Goal: Information Seeking & Learning: Learn about a topic

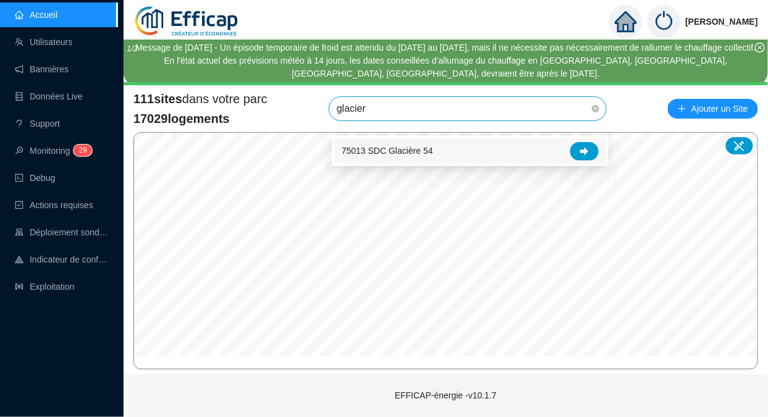
type input "glaciere"
click at [578, 146] on div at bounding box center [584, 151] width 28 height 19
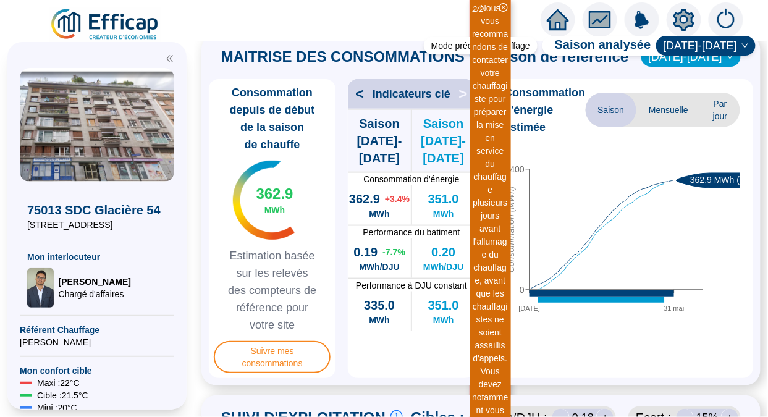
scroll to position [315, 0]
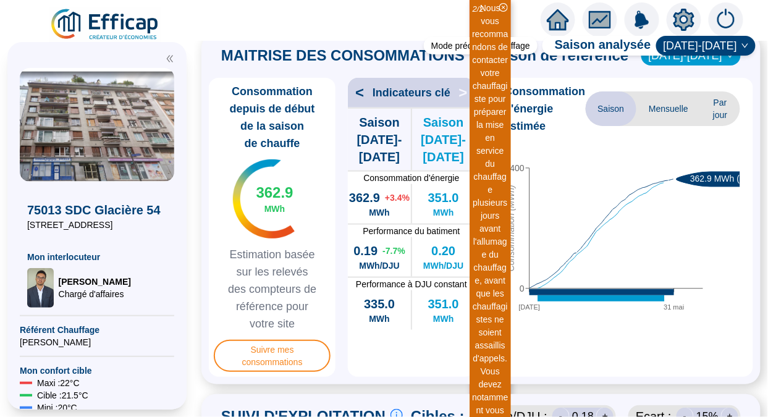
click at [505, 9] on icon "close-circle" at bounding box center [503, 7] width 9 height 9
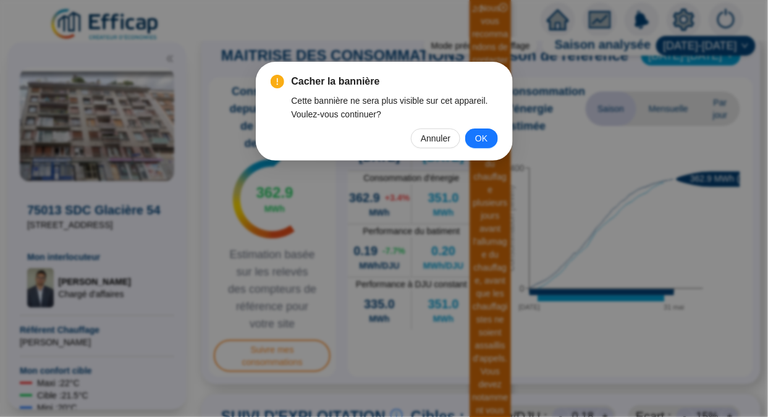
click at [473, 144] on button "OK" at bounding box center [481, 139] width 32 height 20
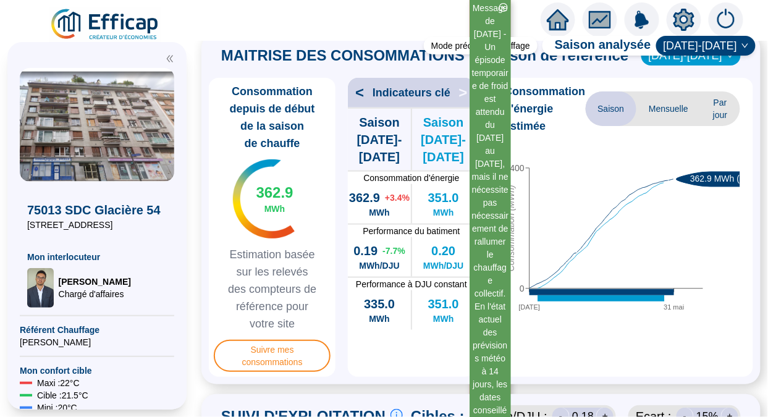
click at [503, 5] on icon "close-circle" at bounding box center [503, 7] width 9 height 9
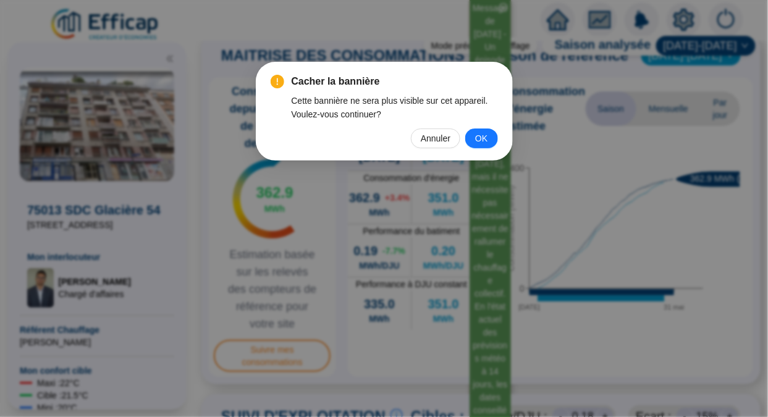
click at [482, 147] on button "OK" at bounding box center [481, 139] width 32 height 20
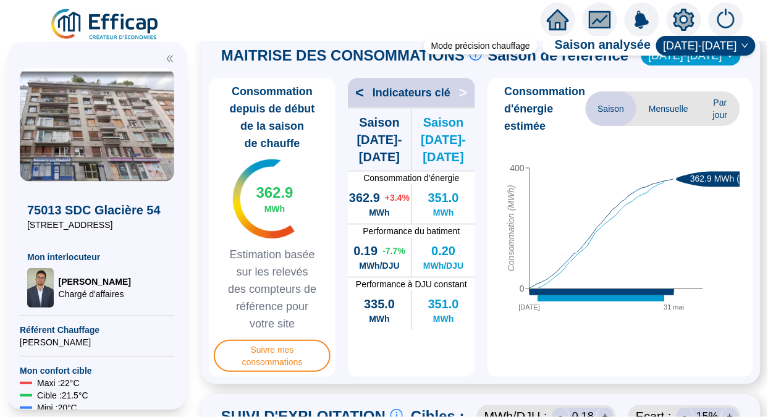
click at [644, 231] on icon "[DATE] mai 0 400 Consommation (MWh) 362.9 MWh (+3.4%)" at bounding box center [616, 229] width 248 height 185
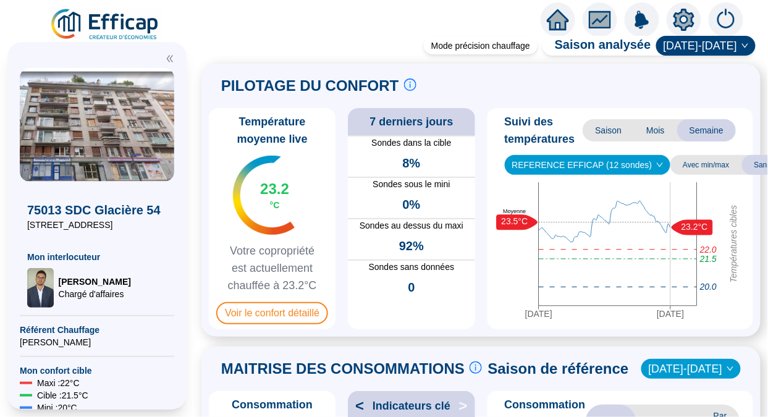
scroll to position [0, 0]
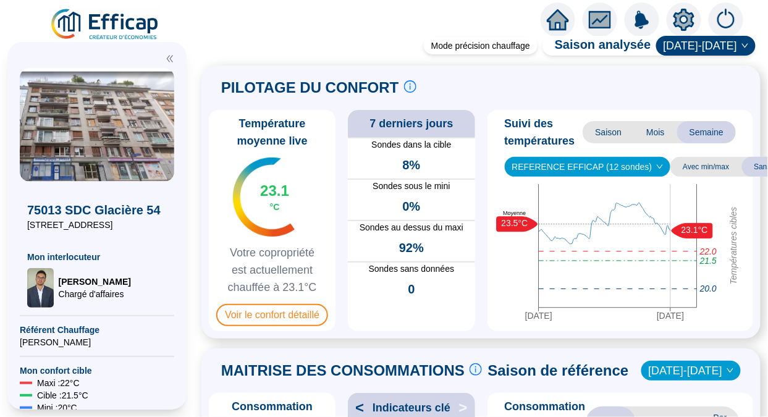
click at [268, 326] on span "Voir le confort détaillé" at bounding box center [272, 315] width 112 height 22
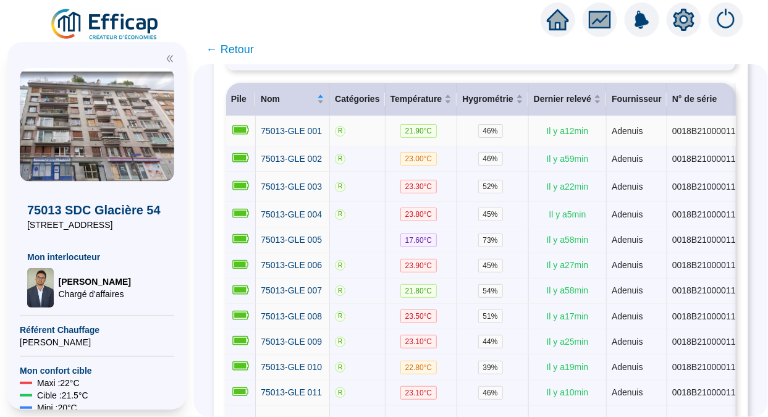
click at [294, 136] on span "75013-GLE 001" at bounding box center [291, 131] width 61 height 10
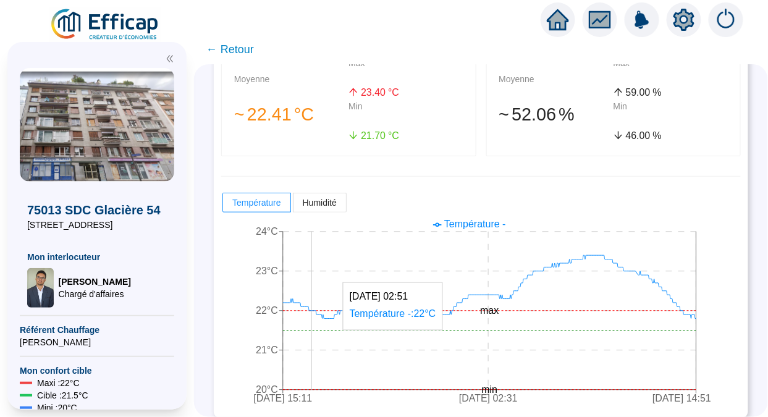
scroll to position [285, 0]
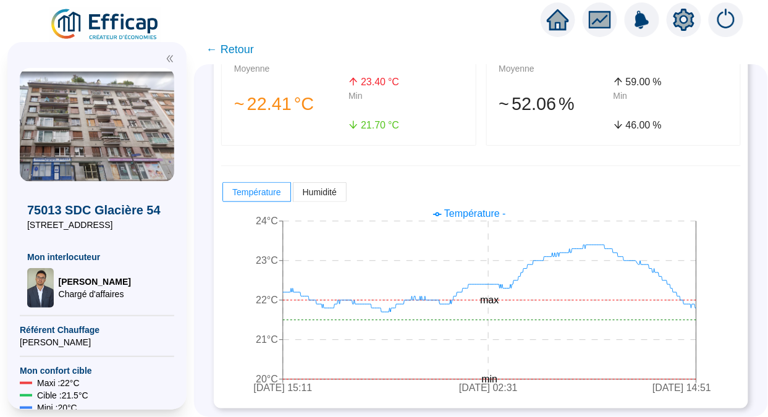
click at [235, 44] on span "← Retour" at bounding box center [230, 49] width 48 height 17
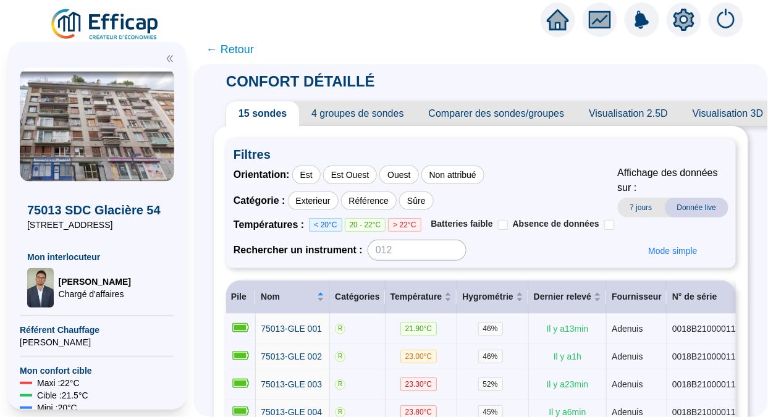
click at [234, 50] on span "← Retour" at bounding box center [230, 49] width 48 height 17
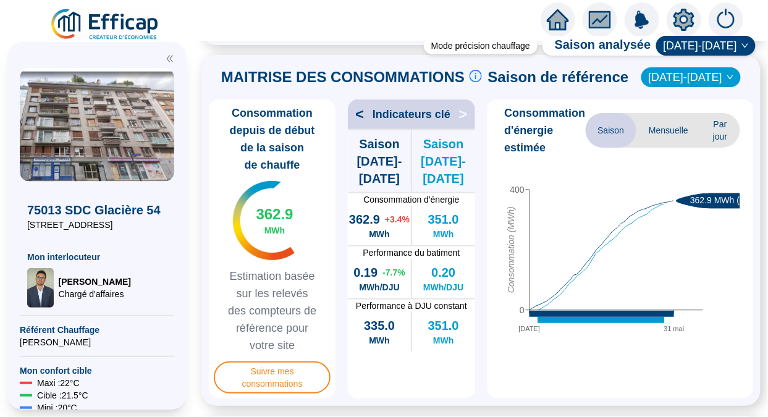
scroll to position [294, 0]
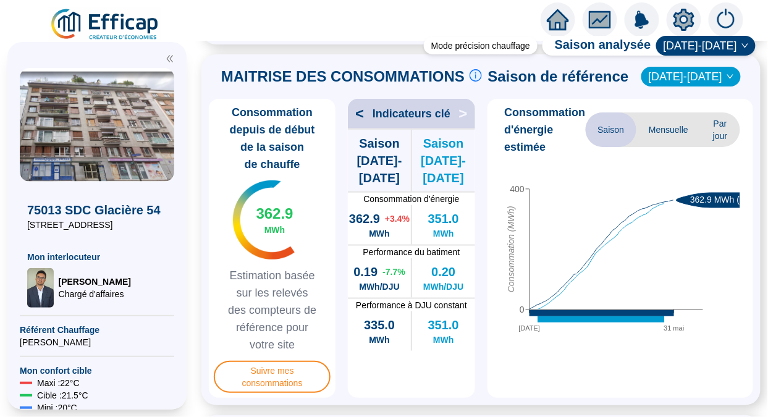
click at [681, 140] on span "Mensuelle" at bounding box center [668, 129] width 64 height 35
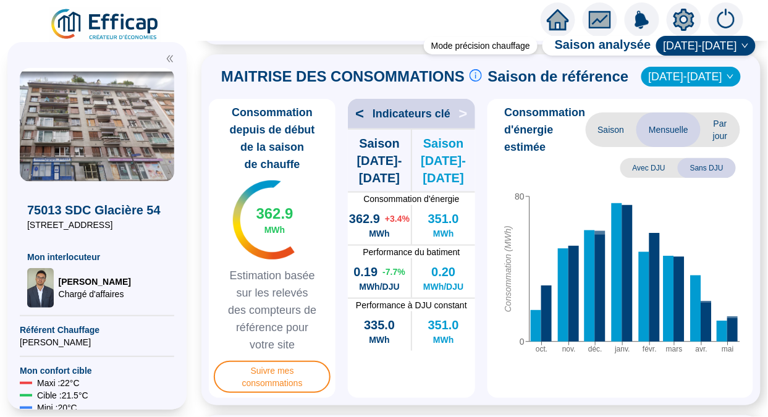
click at [603, 147] on span "Saison" at bounding box center [611, 129] width 51 height 35
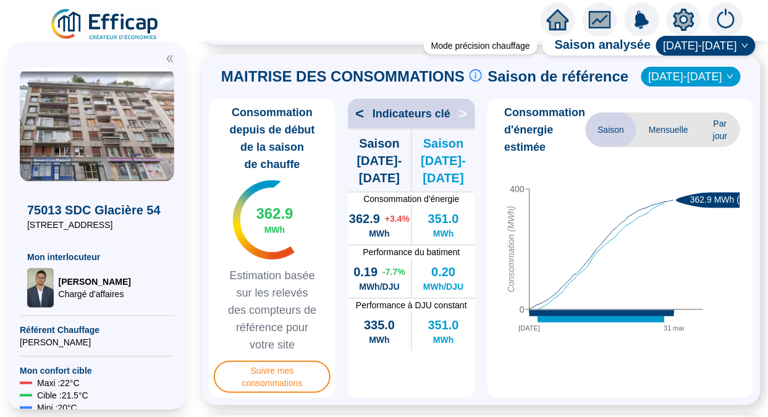
click at [719, 135] on span "Par jour" at bounding box center [720, 129] width 39 height 35
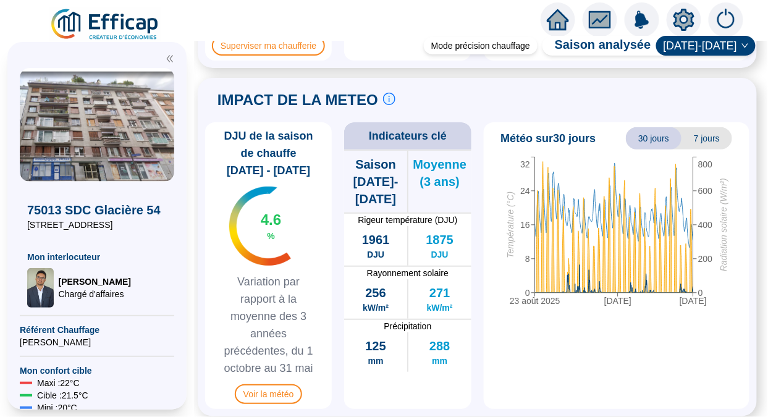
scroll to position [1276, 4]
drag, startPoint x: 470, startPoint y: 244, endPoint x: 510, endPoint y: 340, distance: 104.1
click at [510, 340] on div "[DATE] [DATE] [DATE] 0 8 16 24 32 Température (°C) 0 200 400 600 800 Radiation …" at bounding box center [617, 281] width 256 height 247
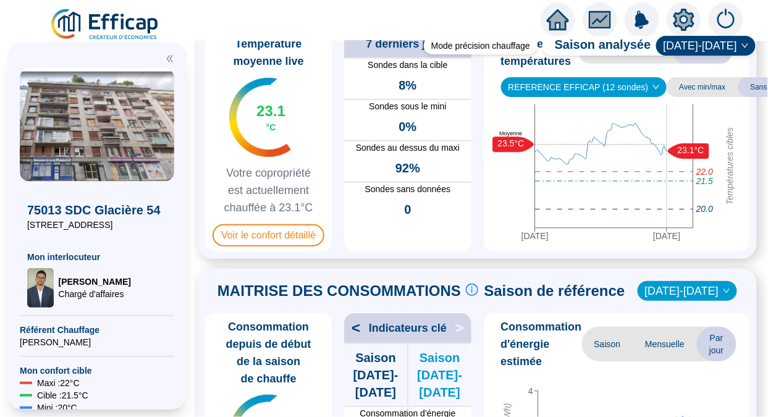
scroll to position [0, 4]
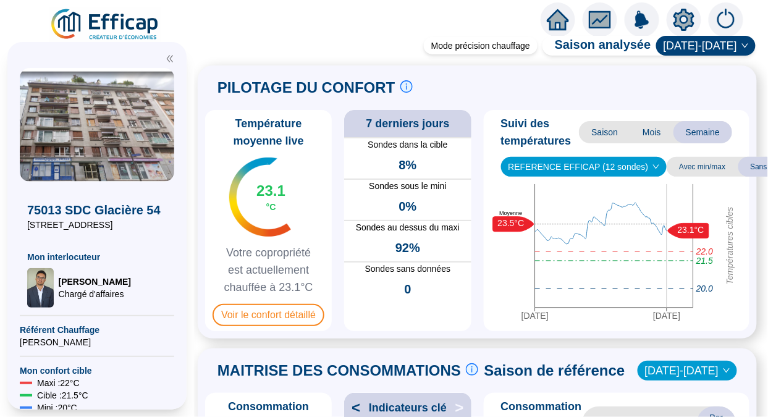
click at [103, 29] on img at bounding box center [105, 24] width 112 height 35
